Goal: Information Seeking & Learning: Learn about a topic

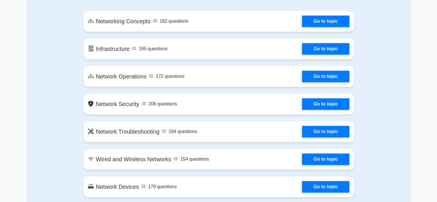
scroll to position [337, 0]
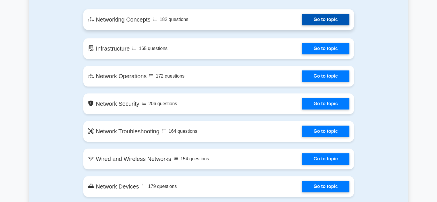
click at [310, 19] on link "Go to topic" at bounding box center [325, 19] width 47 height 11
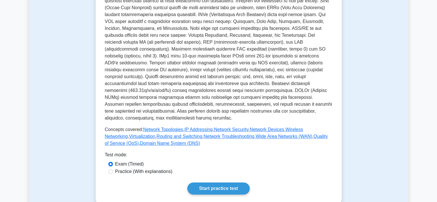
scroll to position [157, 0]
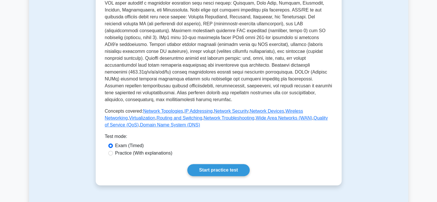
click at [157, 150] on label "Practice (With explanations)" at bounding box center [143, 153] width 57 height 7
click at [113, 151] on input "Practice (With explanations)" at bounding box center [110, 153] width 5 height 5
radio input "true"
click at [222, 164] on link "Start practice test" at bounding box center [218, 170] width 62 height 12
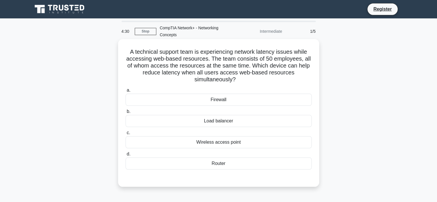
click at [263, 147] on div "Wireless access point" at bounding box center [219, 142] width 186 height 12
click at [126, 135] on input "c. Wireless access point" at bounding box center [126, 133] width 0 height 4
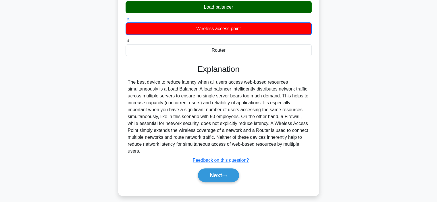
scroll to position [115, 0]
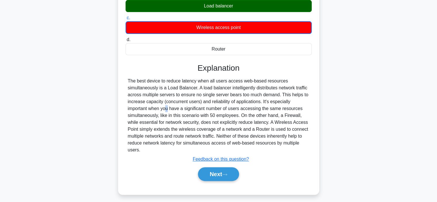
drag, startPoint x: 263, startPoint y: 147, endPoint x: 129, endPoint y: 111, distance: 138.8
click at [129, 111] on div "The best device to reduce latency when all users access web-based resources sim…" at bounding box center [219, 116] width 182 height 76
click at [212, 175] on button "Next" at bounding box center [218, 174] width 41 height 14
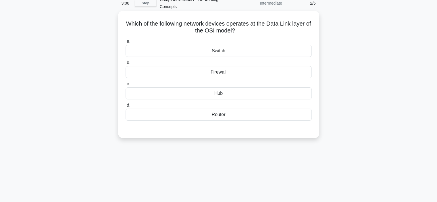
scroll to position [22, 0]
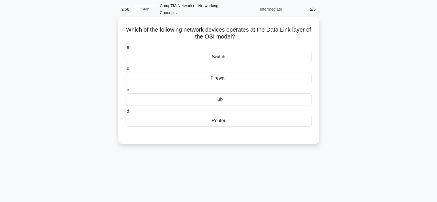
click at [210, 120] on div "Router" at bounding box center [219, 121] width 186 height 12
click at [126, 113] on input "d. Router" at bounding box center [126, 111] width 0 height 4
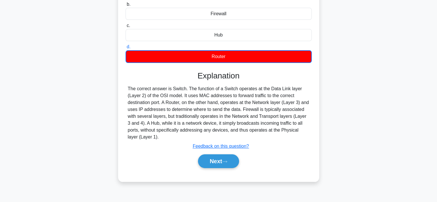
scroll to position [90, 0]
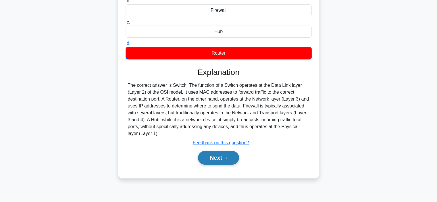
click at [227, 159] on icon at bounding box center [224, 158] width 5 height 3
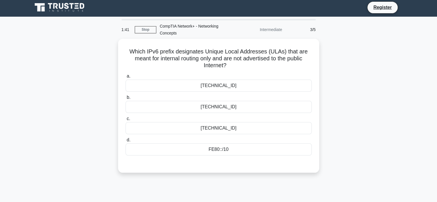
scroll to position [0, 0]
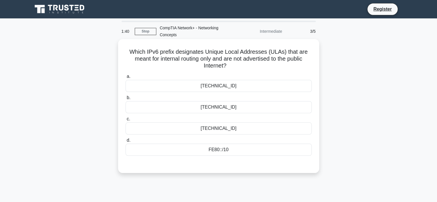
click at [294, 90] on div "[TECHNICAL_ID]" at bounding box center [219, 86] width 186 height 12
click at [126, 78] on input "a. [TECHNICAL_ID]" at bounding box center [126, 77] width 0 height 4
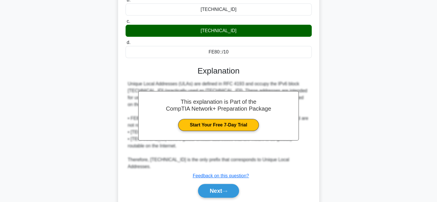
scroll to position [111, 0]
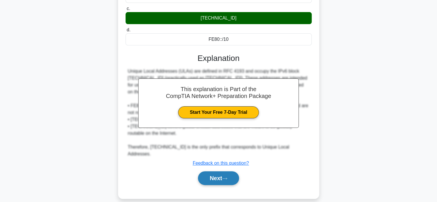
click at [227, 177] on icon at bounding box center [224, 178] width 5 height 3
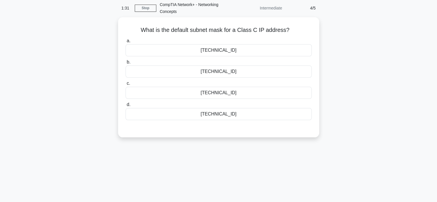
scroll to position [21, 0]
click at [295, 72] on div "255.255.255.0" at bounding box center [219, 72] width 186 height 12
click at [126, 65] on input "b. 255.255.255.0" at bounding box center [126, 63] width 0 height 4
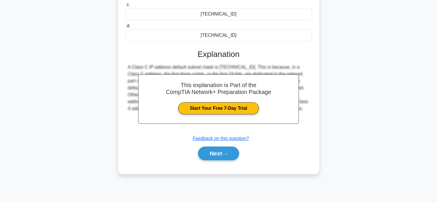
scroll to position [101, 0]
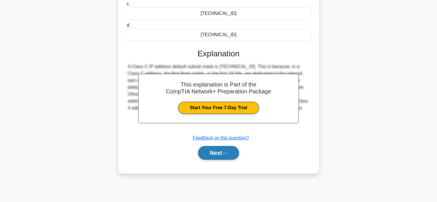
click at [227, 152] on icon at bounding box center [224, 153] width 5 height 3
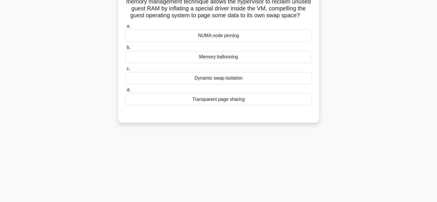
scroll to position [0, 0]
